Goal: Download file/media

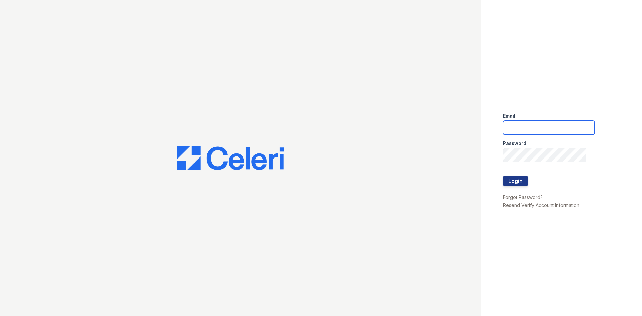
click at [529, 121] on input "email" at bounding box center [549, 128] width 92 height 14
type input "townesamgr@greystar.com"
click at [534, 170] on div at bounding box center [549, 168] width 92 height 13
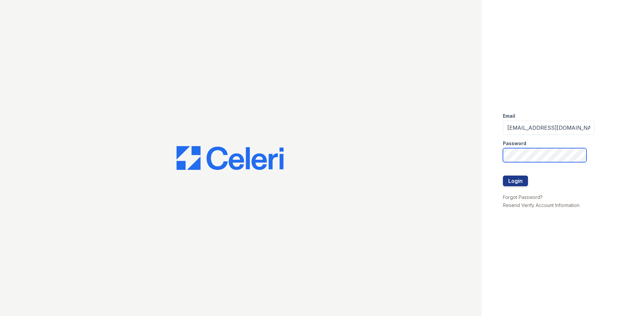
click at [503, 175] on button "Login" at bounding box center [515, 180] width 25 height 11
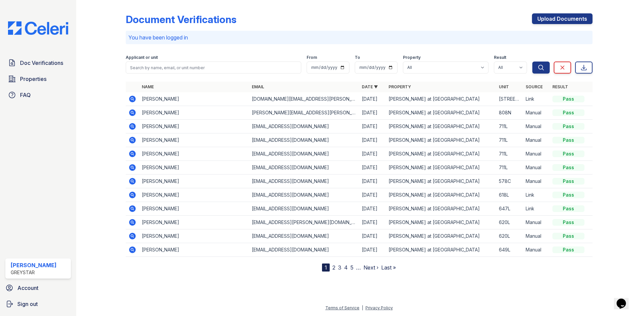
click at [133, 101] on icon at bounding box center [132, 99] width 7 height 7
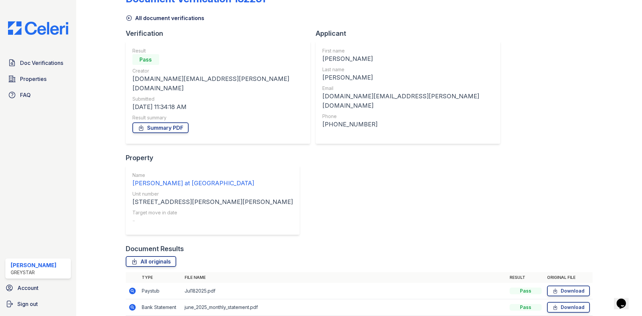
scroll to position [31, 0]
